Goal: Download file/media

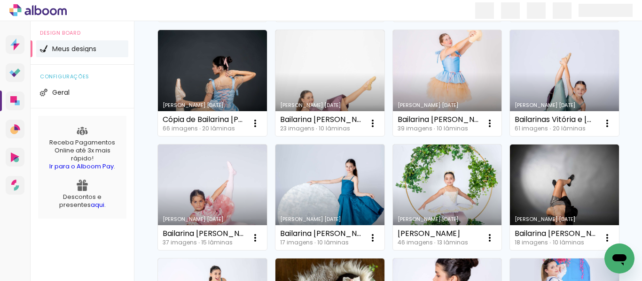
scroll to position [289, 0]
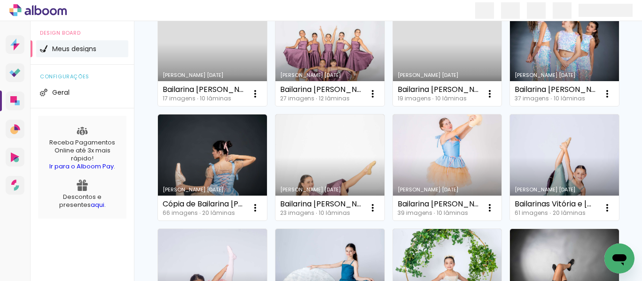
click at [393, 107] on link "[PERSON_NAME] [DATE]" at bounding box center [447, 53] width 109 height 106
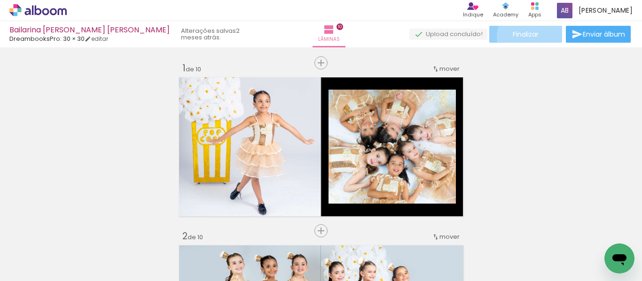
click at [531, 37] on span "Finalizar" at bounding box center [526, 34] width 26 height 7
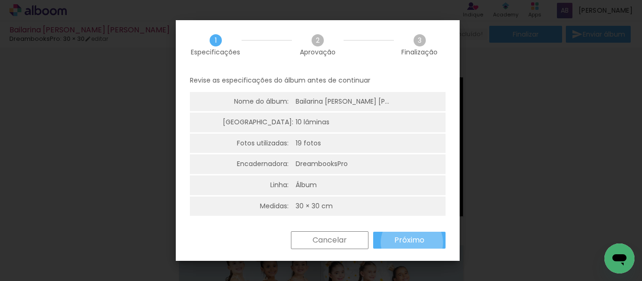
click at [0, 0] on slot "Próximo" at bounding box center [0, 0] width 0 height 0
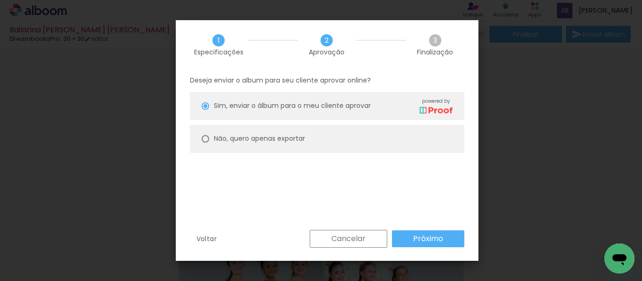
click at [325, 136] on paper-radio-button "Não, quero apenas exportar" at bounding box center [327, 139] width 274 height 28
type paper-radio-button "on"
click at [0, 0] on slot "Próximo" at bounding box center [0, 0] width 0 height 0
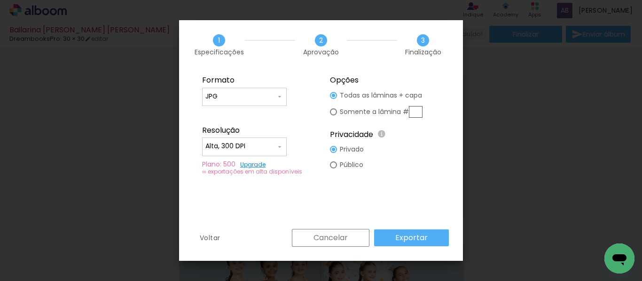
type input "Alta, 300 DPI"
click at [0, 0] on slot "Exportar" at bounding box center [0, 0] width 0 height 0
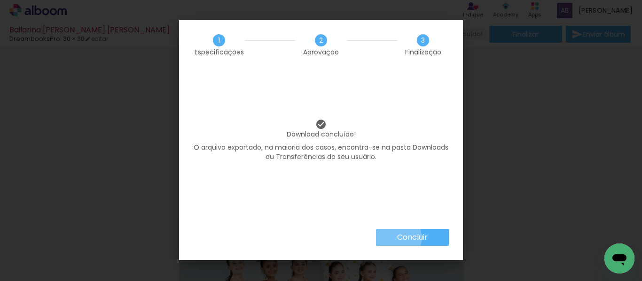
click at [393, 238] on paper-button "Concluir" at bounding box center [412, 237] width 73 height 17
